Goal: Information Seeking & Learning: Learn about a topic

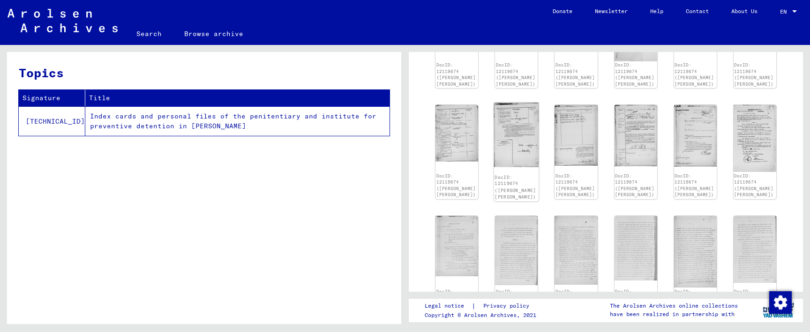
scroll to position [371, 0]
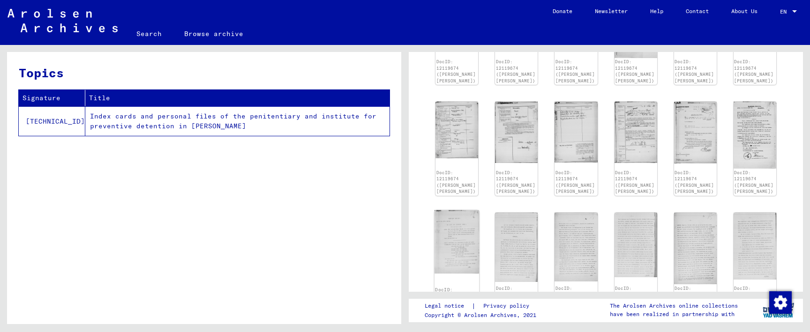
click at [470, 234] on img at bounding box center [456, 242] width 45 height 64
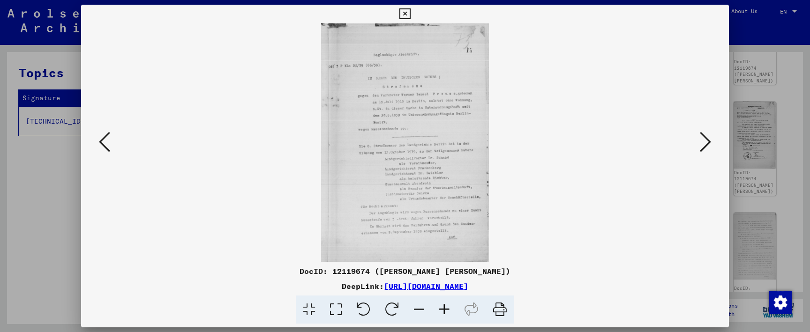
click at [444, 309] on icon at bounding box center [444, 310] width 25 height 29
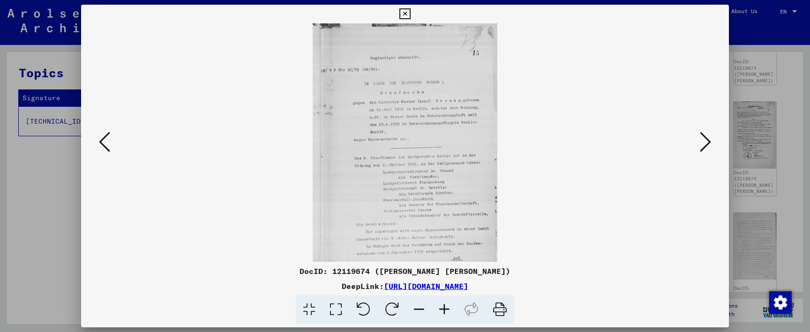
click at [444, 309] on icon at bounding box center [444, 310] width 25 height 29
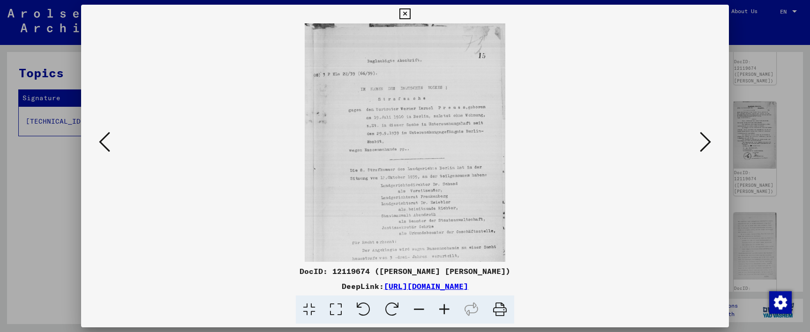
click at [444, 309] on icon at bounding box center [444, 310] width 25 height 29
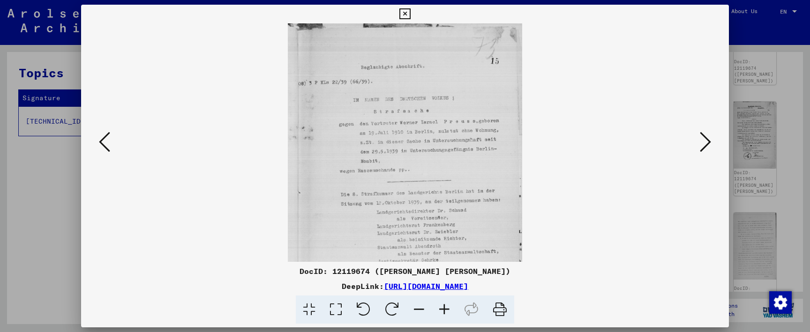
click at [444, 309] on icon at bounding box center [444, 310] width 25 height 29
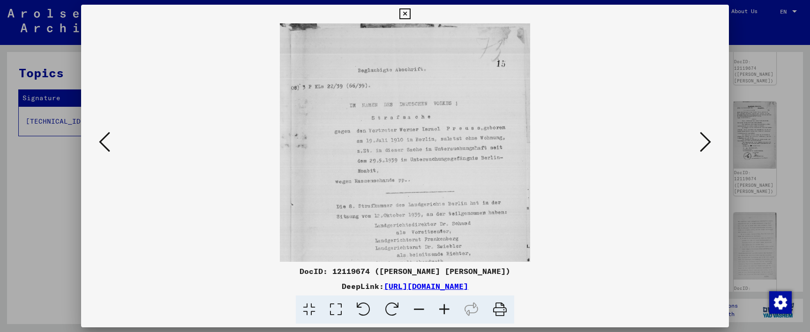
click at [444, 309] on icon at bounding box center [444, 310] width 25 height 29
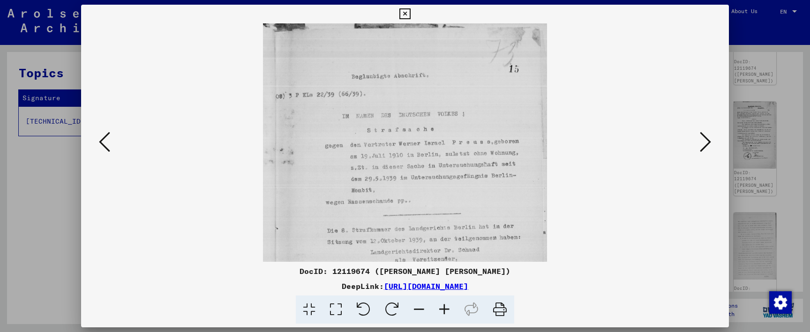
click at [444, 309] on icon at bounding box center [444, 310] width 25 height 29
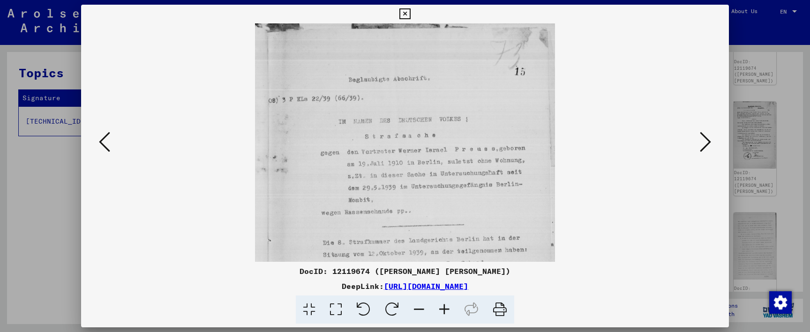
click at [444, 309] on icon at bounding box center [444, 310] width 25 height 29
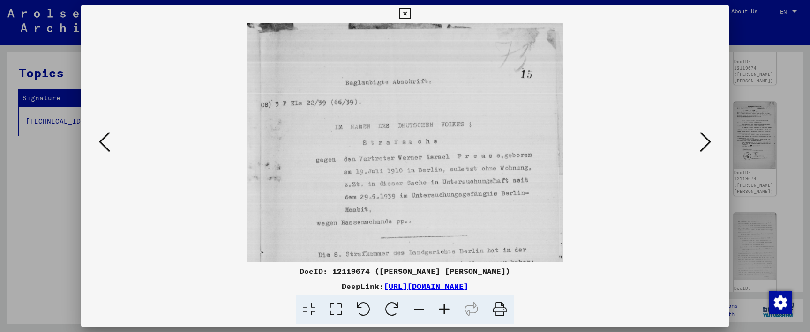
click at [444, 309] on icon at bounding box center [444, 310] width 25 height 29
